Goal: Transaction & Acquisition: Purchase product/service

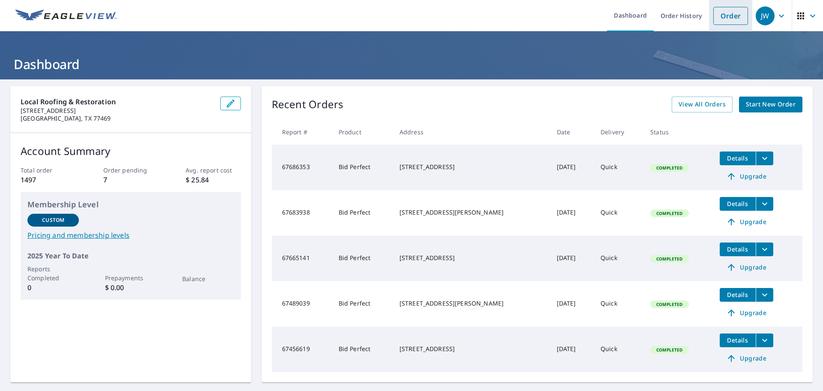
click at [733, 17] on link "Order" at bounding box center [731, 16] width 35 height 18
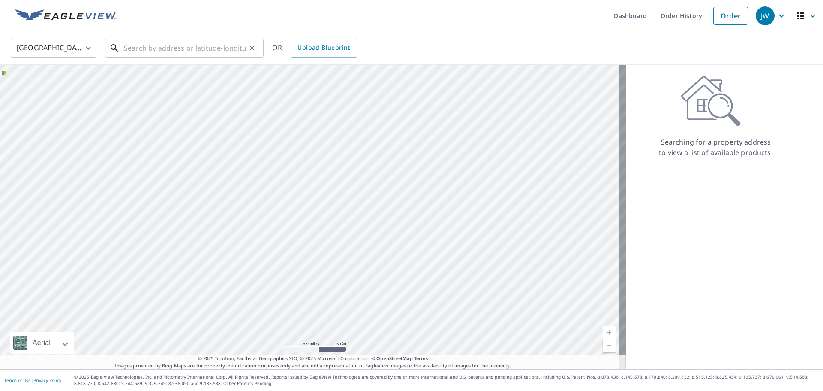
click at [182, 53] on input "text" at bounding box center [185, 48] width 122 height 24
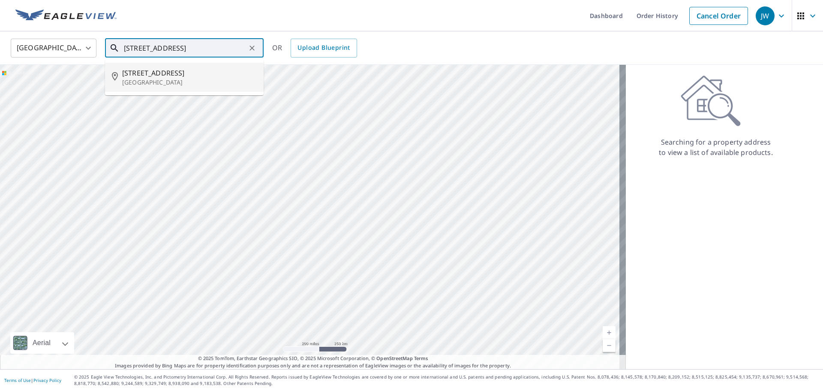
click at [196, 74] on span "[STREET_ADDRESS]" at bounding box center [189, 73] width 135 height 10
type input "[STREET_ADDRESS]"
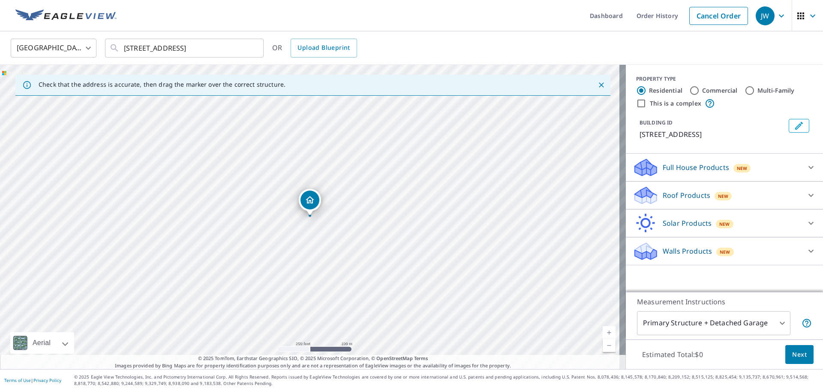
click at [670, 199] on p "Roof Products" at bounding box center [687, 195] width 48 height 10
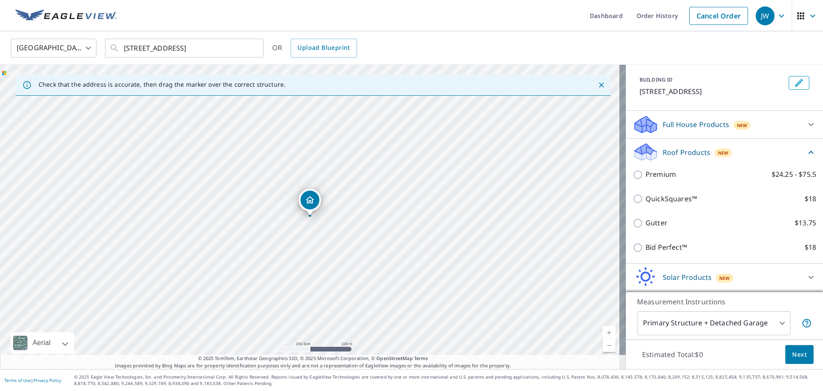
scroll to position [81, 0]
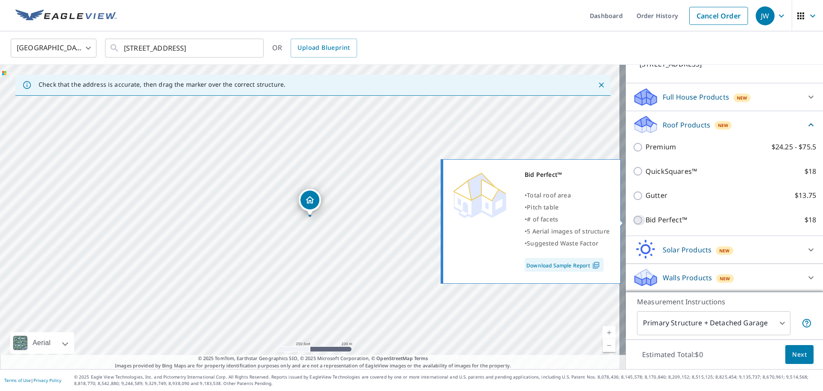
click at [633, 220] on input "Bid Perfect™ $18" at bounding box center [639, 220] width 13 height 10
checkbox input "true"
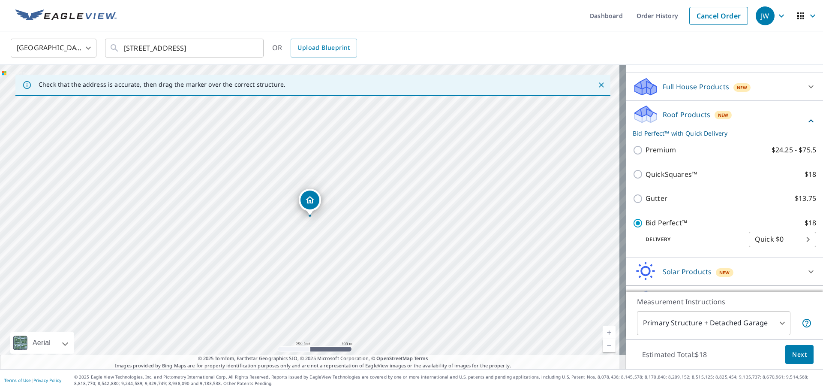
click at [794, 355] on span "Next" at bounding box center [800, 354] width 15 height 11
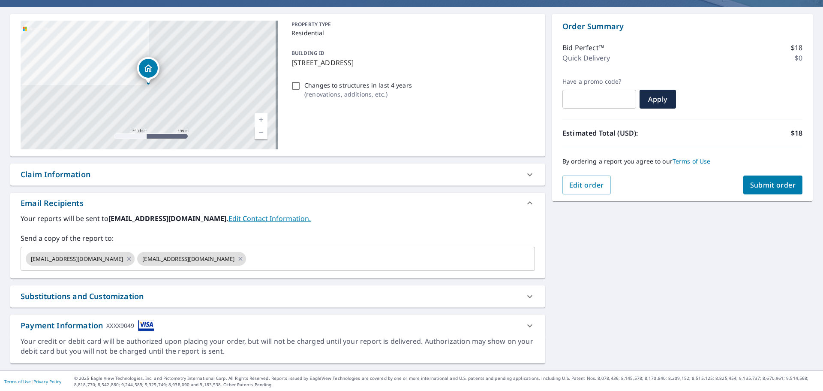
scroll to position [74, 0]
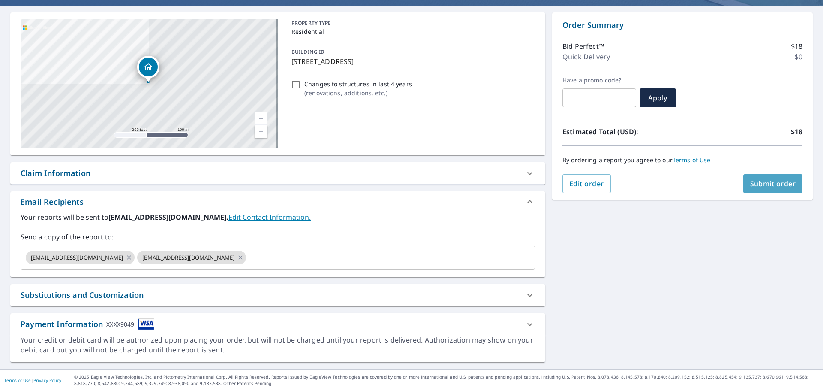
click at [767, 183] on span "Submit order" at bounding box center [774, 183] width 46 height 9
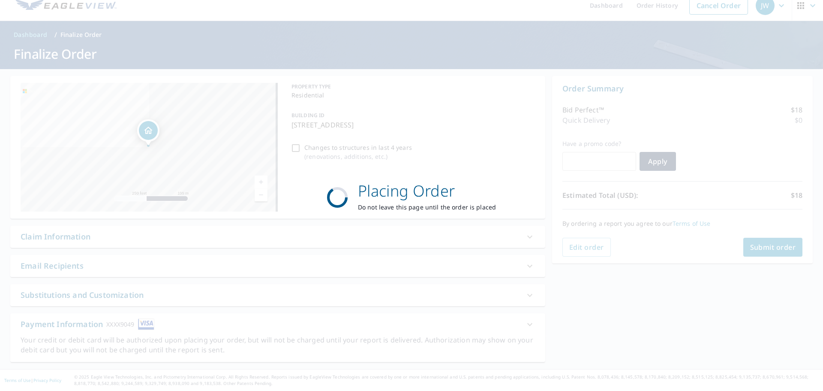
scroll to position [10, 0]
